Goal: Task Accomplishment & Management: Manage account settings

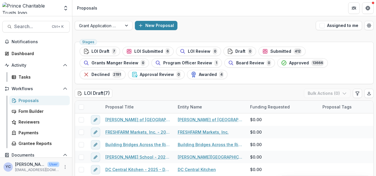
scroll to position [17, 0]
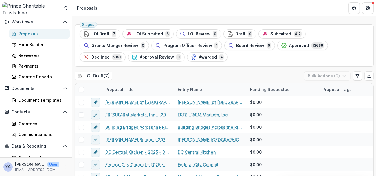
click at [225, 61] on ul "Stages LOI Draft 7 LOI Submitted 6 LOI Review 0 Draft 0 Submitted 412 Grants Ma…" at bounding box center [224, 45] width 289 height 32
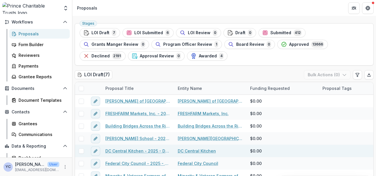
scroll to position [52, 0]
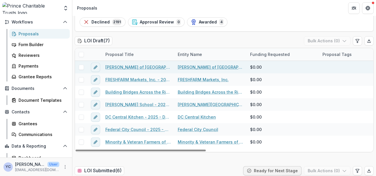
click at [114, 66] on link "[PERSON_NAME] of [GEOGRAPHIC_DATA][US_STATE], [GEOGRAPHIC_DATA], Inc. - 2025 - …" at bounding box center [137, 67] width 65 height 6
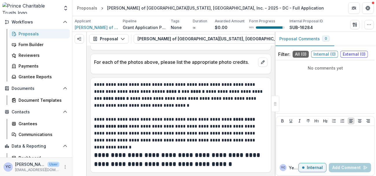
scroll to position [1218, 0]
click at [87, 27] on span "[PERSON_NAME] of [GEOGRAPHIC_DATA][US_STATE], [GEOGRAPHIC_DATA], Inc." at bounding box center [96, 27] width 43 height 6
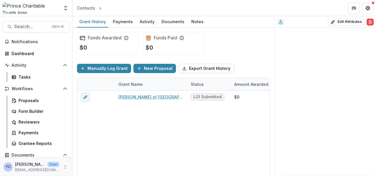
scroll to position [30, 0]
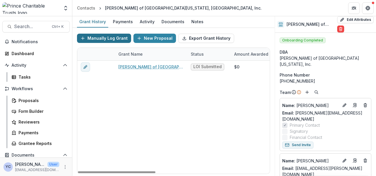
click at [101, 38] on button "Manually Log Grant" at bounding box center [104, 38] width 54 height 9
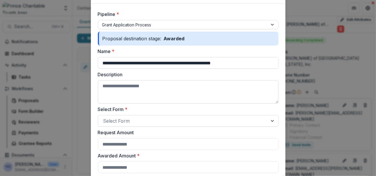
scroll to position [32, 0]
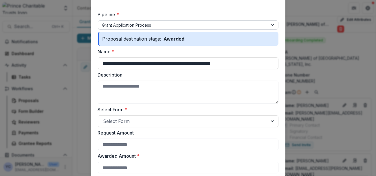
click at [133, 25] on div at bounding box center [183, 24] width 162 height 7
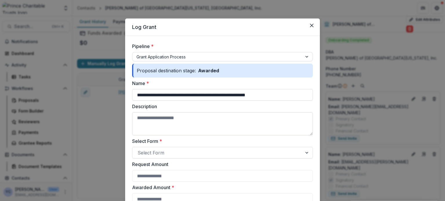
scroll to position [0, 0]
click at [286, 30] on header "Log Grant" at bounding box center [222, 27] width 195 height 17
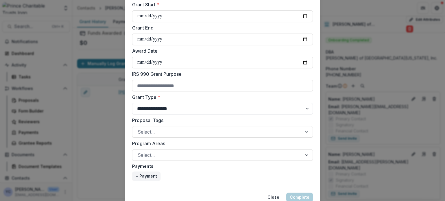
scroll to position [207, 0]
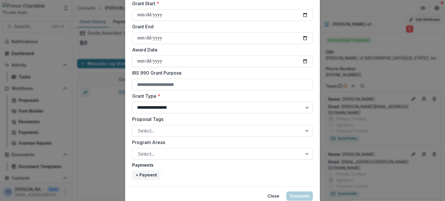
click at [175, 110] on select "**********" at bounding box center [222, 108] width 181 height 12
click at [125, 120] on form "**********" at bounding box center [222, 8] width 195 height 358
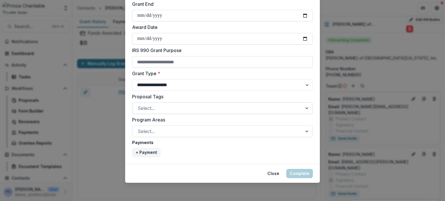
click at [159, 107] on div at bounding box center [217, 108] width 159 height 8
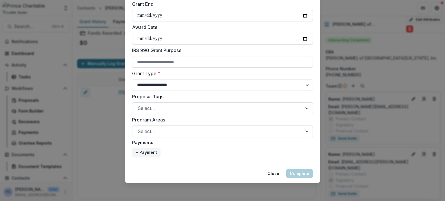
click at [148, 127] on div at bounding box center [217, 131] width 159 height 8
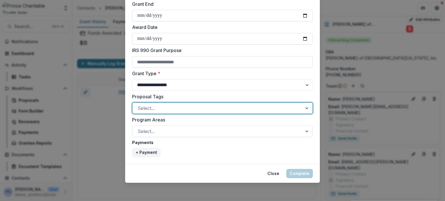
click at [160, 108] on div at bounding box center [217, 108] width 159 height 8
click at [150, 108] on div at bounding box center [217, 108] width 159 height 8
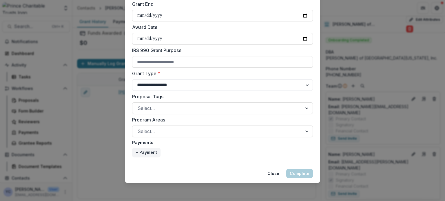
click at [159, 129] on div at bounding box center [217, 131] width 159 height 8
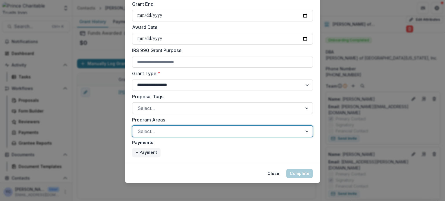
scroll to position [0, 0]
click at [125, 166] on footer "Close Complete" at bounding box center [222, 173] width 195 height 19
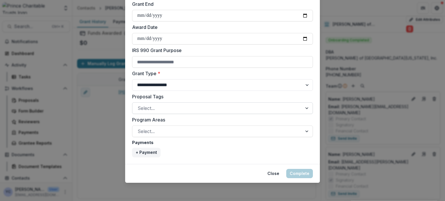
click at [150, 113] on div "Select..." at bounding box center [222, 109] width 181 height 12
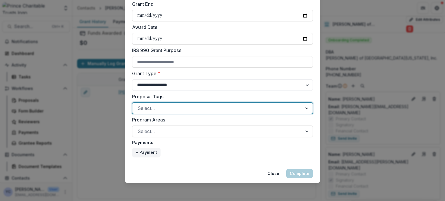
scroll to position [154, 0]
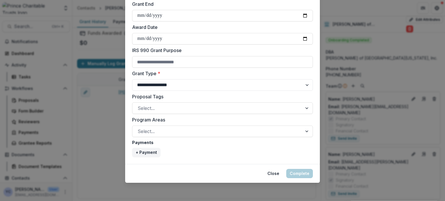
click at [128, 167] on footer "Close Complete" at bounding box center [222, 173] width 195 height 19
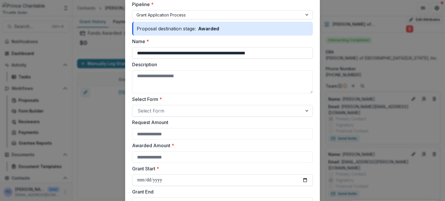
scroll to position [0, 0]
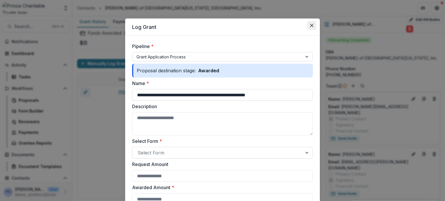
click at [311, 26] on icon "Close" at bounding box center [311, 25] width 3 height 3
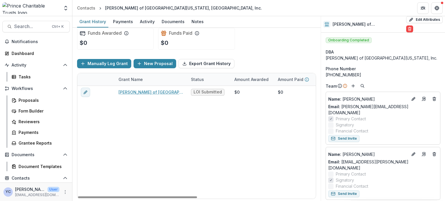
click at [21, 18] on div "Search... Ctrl + K Notifications Dashboard Activity Tasks Workflows Proposals F…" at bounding box center [36, 108] width 72 height 185
click at [30, 30] on button "Search... Ctrl + K" at bounding box center [35, 27] width 67 height 12
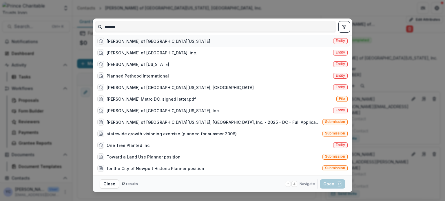
type input "*******"
click at [153, 43] on div "[PERSON_NAME] of [GEOGRAPHIC_DATA][US_STATE]" at bounding box center [159, 41] width 104 height 6
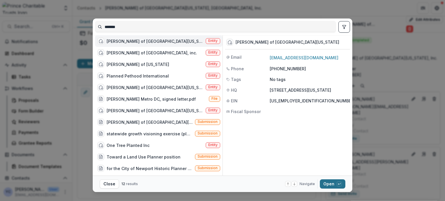
click at [326, 176] on button "Open with enter key" at bounding box center [332, 184] width 25 height 9
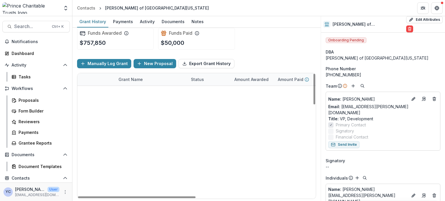
scroll to position [13, 0]
click at [138, 102] on link "general operating support" at bounding box center [144, 105] width 53 height 6
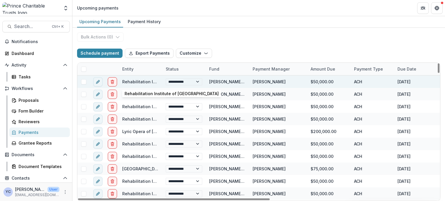
click at [134, 81] on link "Rehabilitation Institute of [GEOGRAPHIC_DATA]" at bounding box center [169, 81] width 94 height 5
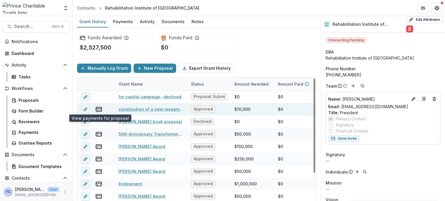
click at [98, 109] on line "view-payments" at bounding box center [99, 109] width 6 height 0
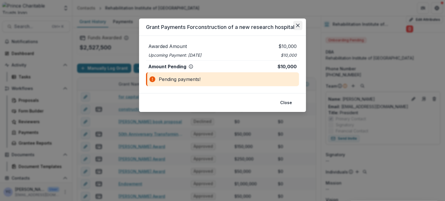
click at [294, 26] on button "Close" at bounding box center [297, 25] width 9 height 9
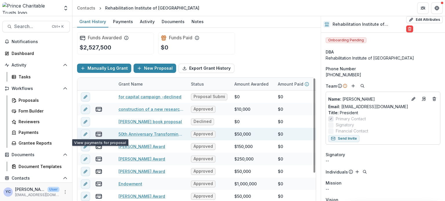
click at [98, 135] on line "view-payments" at bounding box center [97, 135] width 1 height 0
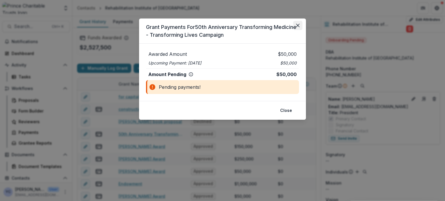
click at [297, 23] on button "Close" at bounding box center [297, 25] width 9 height 9
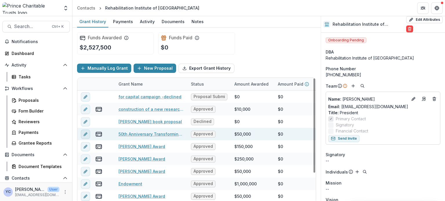
click at [85, 134] on line "edit" at bounding box center [85, 134] width 1 height 1
type input "**********"
type input "*******"
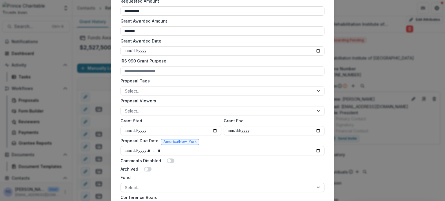
scroll to position [255, 0]
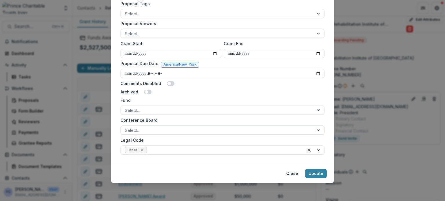
click at [206, 127] on div at bounding box center [217, 130] width 185 height 7
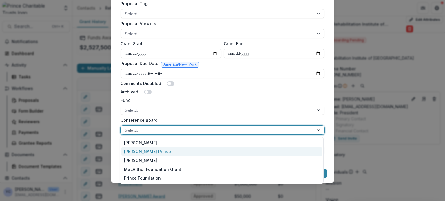
click at [113, 167] on footer "Close Update" at bounding box center [222, 173] width 222 height 19
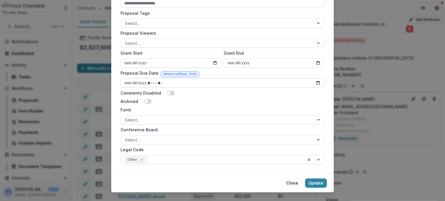
scroll to position [244, 0]
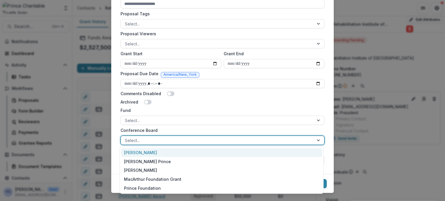
click at [146, 138] on div at bounding box center [217, 140] width 185 height 7
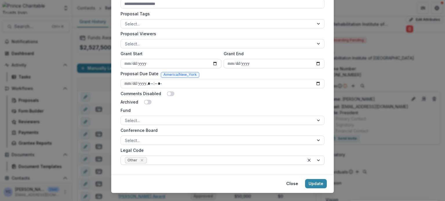
click at [318, 158] on div at bounding box center [314, 160] width 20 height 9
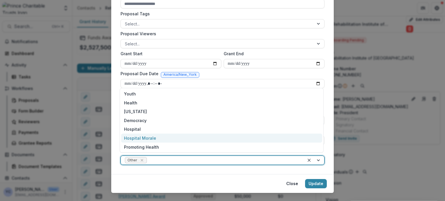
click at [154, 186] on footer "Close Update" at bounding box center [222, 183] width 222 height 19
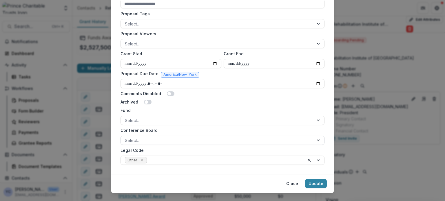
click at [182, 138] on div at bounding box center [217, 140] width 185 height 7
click at [113, 181] on footer "Close Update" at bounding box center [222, 183] width 222 height 19
click at [151, 139] on div at bounding box center [217, 140] width 185 height 7
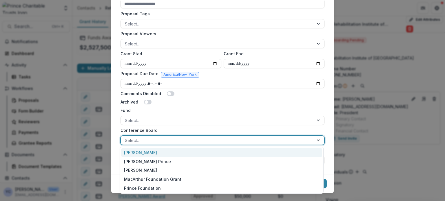
click at [142, 154] on div "Diana C. Prince" at bounding box center [221, 152] width 201 height 9
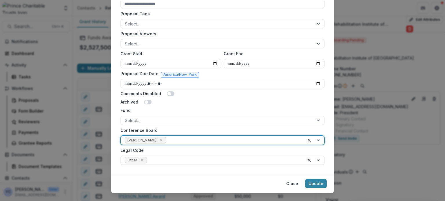
click at [320, 140] on div at bounding box center [314, 140] width 20 height 9
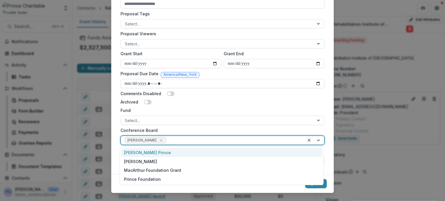
click at [158, 153] on div "Patrick Wood Prince" at bounding box center [221, 152] width 201 height 9
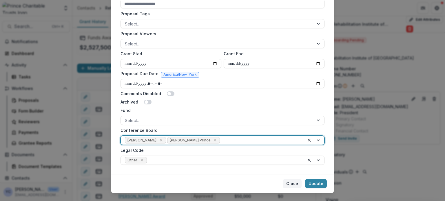
click at [290, 183] on button "Close" at bounding box center [292, 183] width 19 height 9
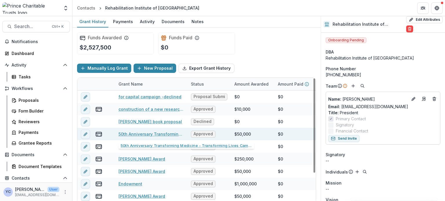
click at [139, 133] on link "50th Anniversary Transforming Medicine - Transforming Lives Campaign" at bounding box center [150, 134] width 65 height 6
click at [82, 135] on button "edit" at bounding box center [85, 134] width 9 height 9
type input "**********"
type input "*******"
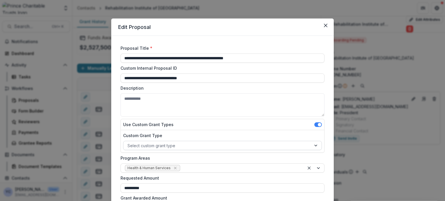
scroll to position [52, 0]
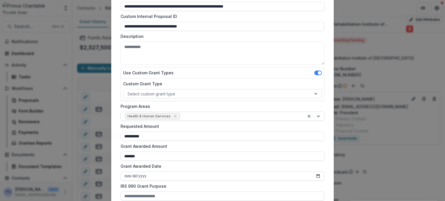
click at [318, 118] on div at bounding box center [314, 116] width 20 height 9
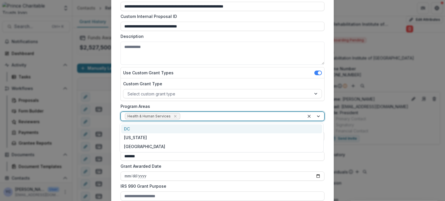
click at [317, 114] on div at bounding box center [314, 116] width 20 height 9
click at [316, 114] on div at bounding box center [314, 116] width 20 height 9
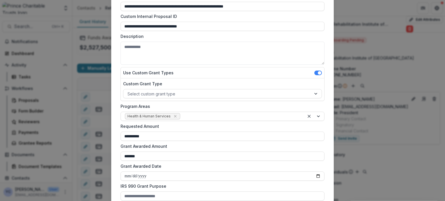
click at [329, 105] on div "**********" at bounding box center [222, 175] width 222 height 383
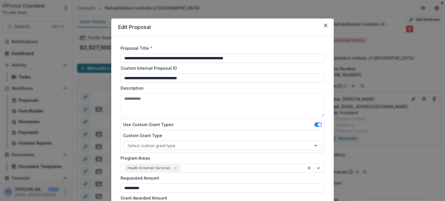
scroll to position [255, 0]
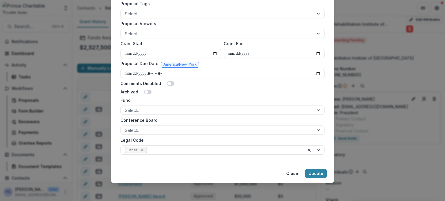
click at [238, 112] on div at bounding box center [217, 110] width 185 height 7
click at [225, 94] on div "Archived" at bounding box center [223, 92] width 204 height 6
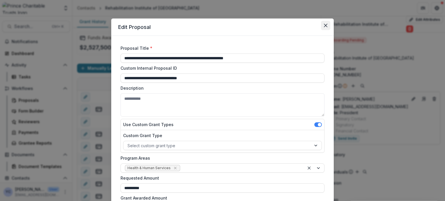
click at [324, 25] on icon "Close" at bounding box center [325, 25] width 3 height 3
